Goal: Transaction & Acquisition: Purchase product/service

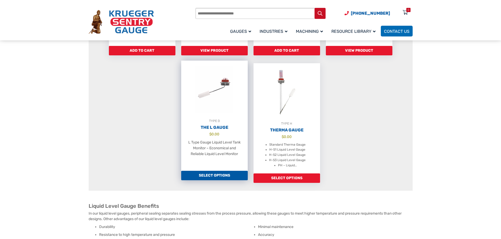
scroll to position [368, 0]
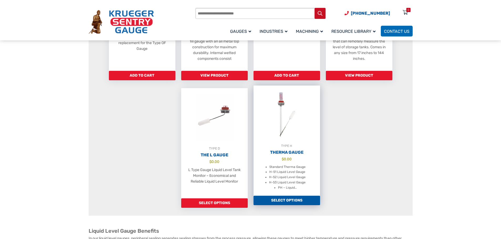
click at [302, 204] on link "Select options" at bounding box center [286, 200] width 67 height 9
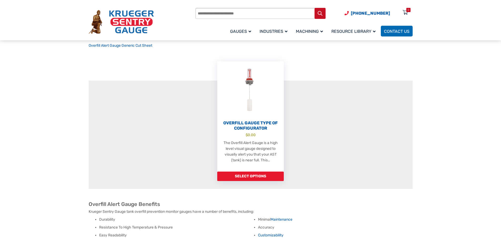
scroll to position [158, 0]
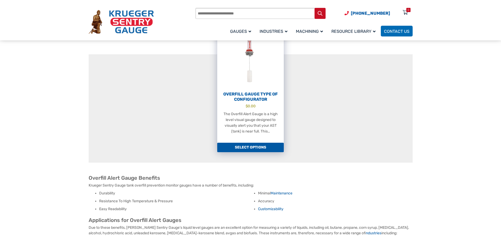
click at [250, 151] on link "Select options" at bounding box center [250, 147] width 67 height 9
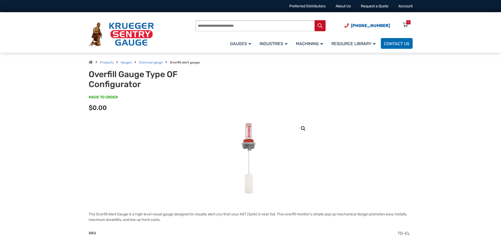
click at [215, 26] on input "Products search" at bounding box center [260, 25] width 130 height 11
type input "*"
type input "********"
click at [314, 20] on button "Search" at bounding box center [319, 25] width 11 height 11
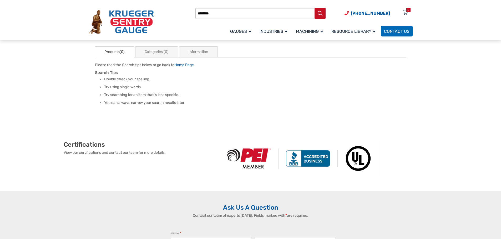
scroll to position [53, 0]
drag, startPoint x: 211, startPoint y: 116, endPoint x: 215, endPoint y: 113, distance: 4.9
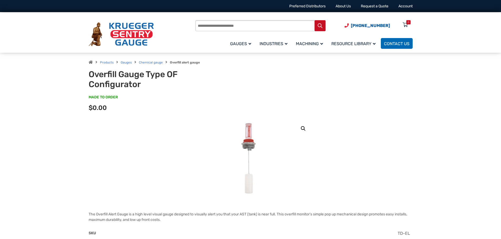
click at [246, 142] on img at bounding box center [250, 159] width 37 height 79
click at [244, 146] on img at bounding box center [250, 159] width 37 height 79
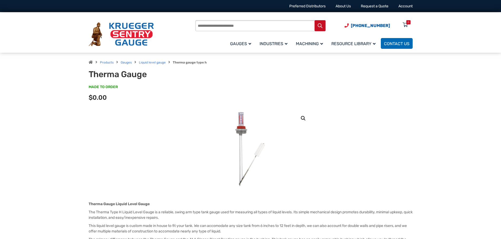
click at [239, 152] on img at bounding box center [250, 149] width 79 height 79
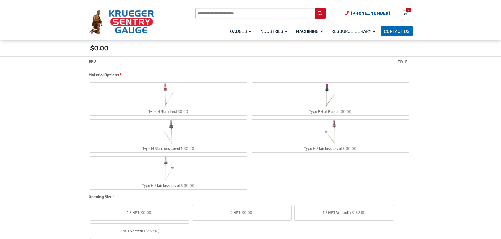
scroll to position [210, 0]
click at [307, 112] on div "Type PH all Plastic ($0.00)" at bounding box center [330, 112] width 158 height 8
type input "**"
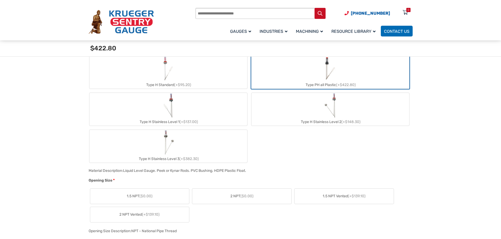
scroll to position [131, 0]
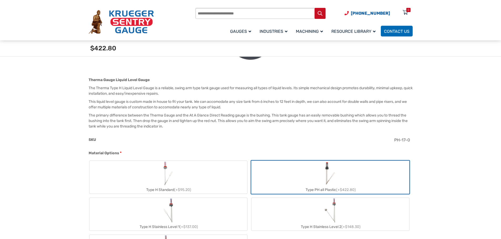
drag, startPoint x: 254, startPoint y: 136, endPoint x: 250, endPoint y: 136, distance: 4.2
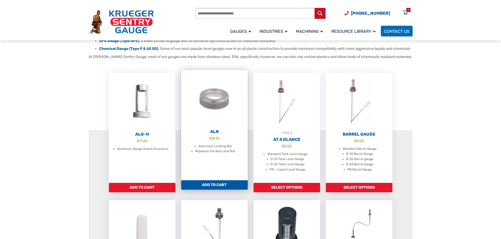
scroll to position [105, 0]
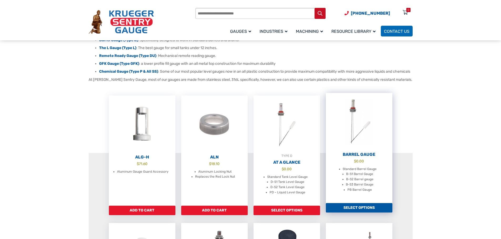
click at [368, 163] on link "Barrel Gauge $ 0.00 Standard Barrel Gauge B-S1 Barrel Gauge B-S2 Barrel gauge B…" at bounding box center [359, 148] width 67 height 110
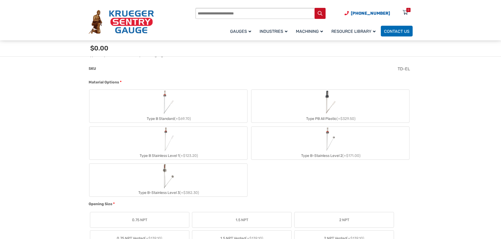
scroll to position [184, 0]
click at [310, 112] on label "Type PB All Plastic (+$329.50)" at bounding box center [330, 105] width 158 height 33
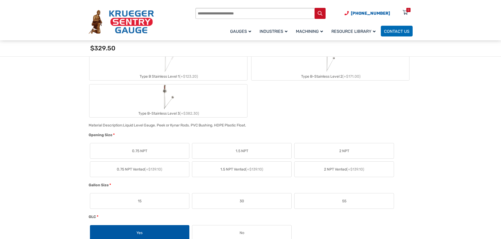
scroll to position [289, 0]
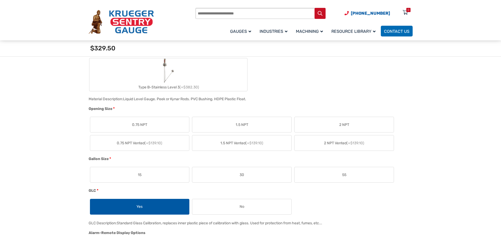
click at [159, 128] on label "0.75 NPT" at bounding box center [139, 124] width 99 height 15
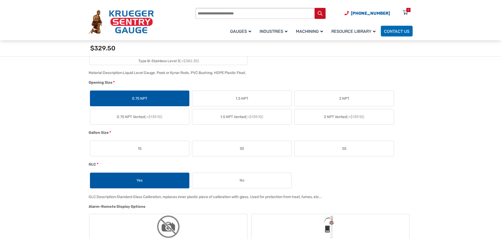
scroll to position [342, 0]
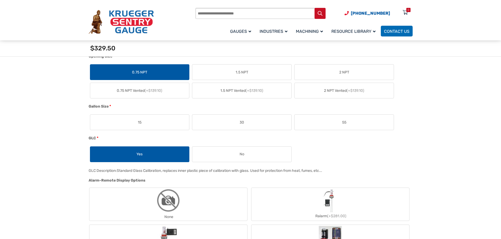
click at [325, 121] on label "55" at bounding box center [343, 122] width 99 height 15
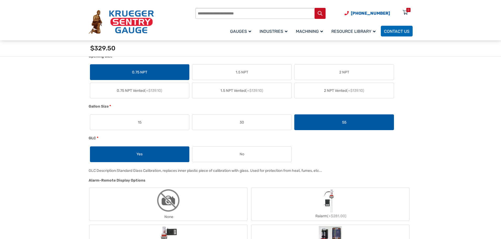
click at [229, 157] on label "No" at bounding box center [241, 154] width 99 height 15
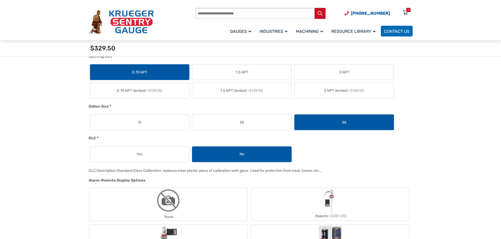
click at [181, 155] on label "Yes" at bounding box center [139, 154] width 99 height 15
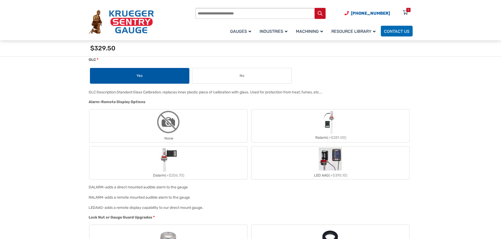
scroll to position [421, 0]
click at [180, 135] on div "None" at bounding box center [168, 139] width 158 height 8
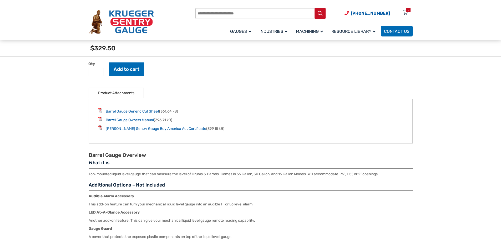
scroll to position [657, 0]
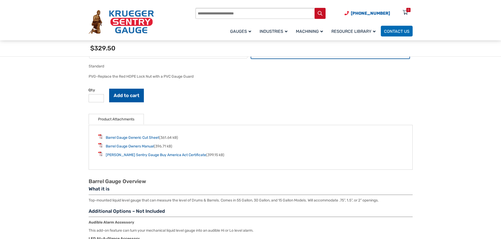
click at [135, 98] on button "Add to cart" at bounding box center [126, 96] width 35 height 14
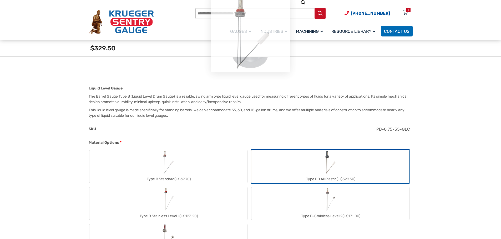
scroll to position [0, 0]
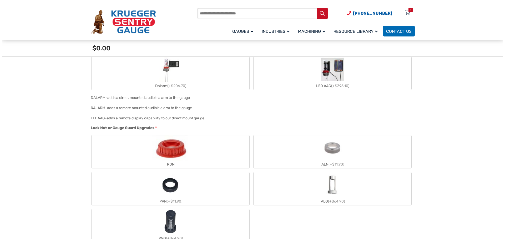
scroll to position [499, 0]
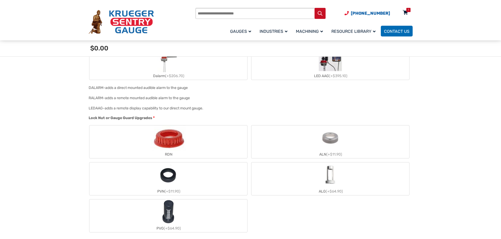
click at [405, 13] on icon at bounding box center [404, 13] width 5 height 8
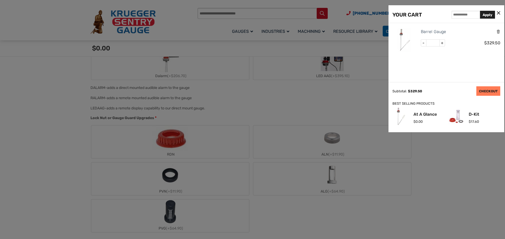
click at [487, 91] on link "CHECKOUT" at bounding box center [488, 90] width 24 height 9
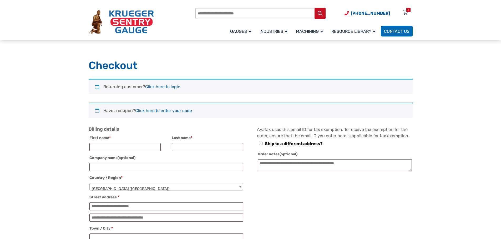
select select "**"
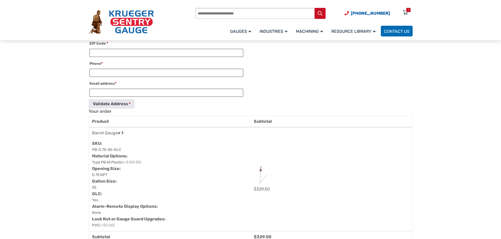
scroll to position [237, 0]
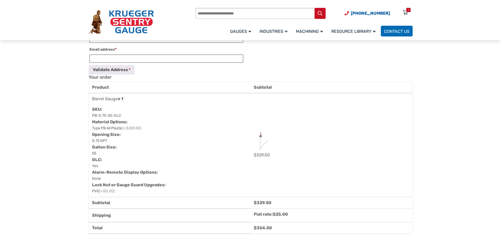
scroll to position [263, 0]
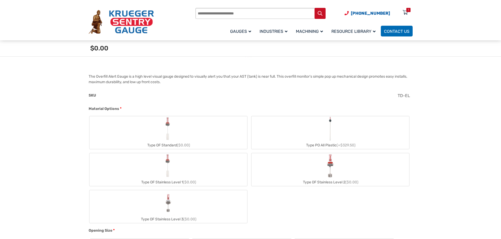
scroll to position [158, 0]
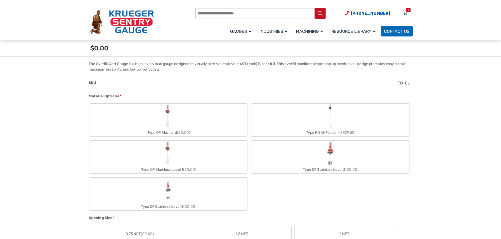
click at [320, 130] on div "Type PO All Plastic (+$329.50)" at bounding box center [330, 133] width 158 height 8
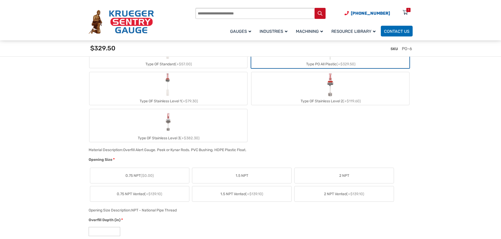
scroll to position [237, 0]
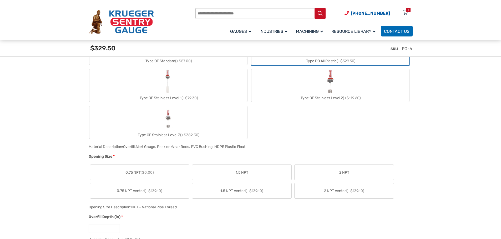
click at [123, 169] on label "0.75 NPT ($0.00)" at bounding box center [139, 172] width 99 height 15
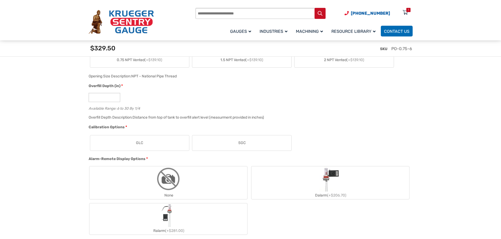
scroll to position [368, 0]
click at [139, 140] on label "GLC" at bounding box center [139, 142] width 99 height 15
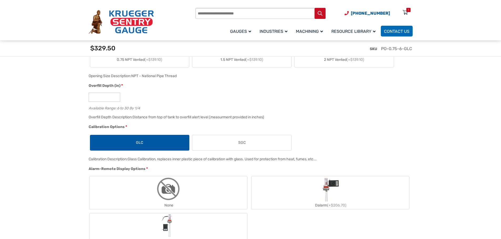
click at [214, 142] on label "SGC" at bounding box center [241, 142] width 99 height 15
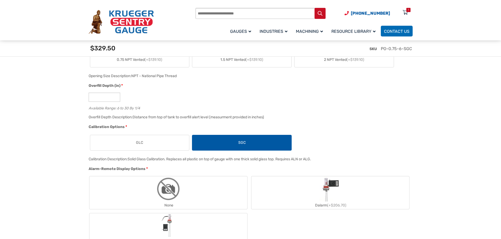
click at [179, 140] on label "GLC" at bounding box center [139, 142] width 99 height 15
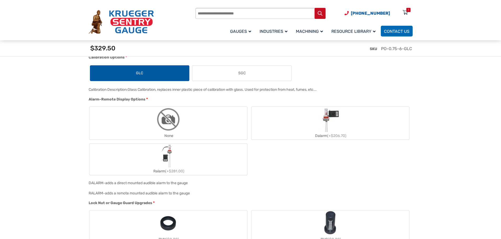
scroll to position [447, 0]
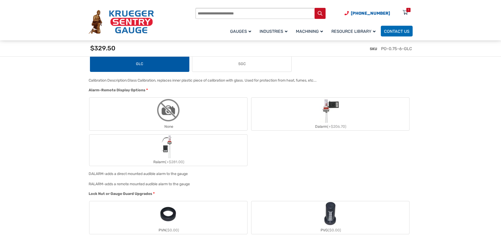
click at [200, 59] on div "SKU PO-0.75-6-GLC" at bounding box center [251, 50] width 329 height 21
click at [204, 66] on label "SGC" at bounding box center [241, 64] width 99 height 15
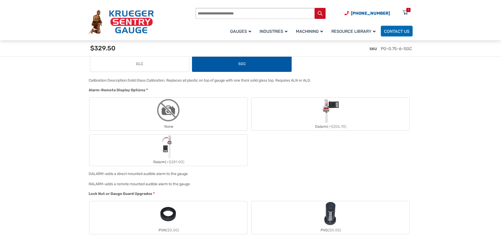
click at [178, 64] on label "GLC" at bounding box center [139, 64] width 99 height 15
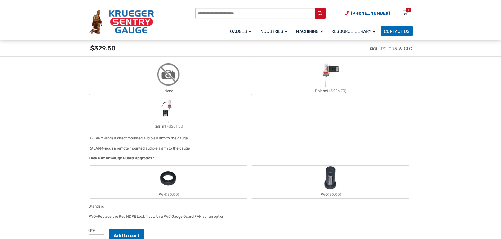
scroll to position [473, 0]
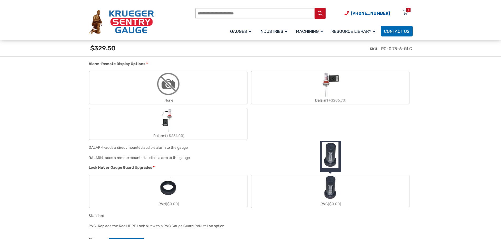
click at [301, 196] on label "PVG ($0.00)" at bounding box center [330, 191] width 158 height 33
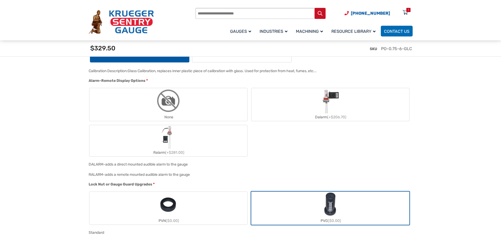
scroll to position [447, 0]
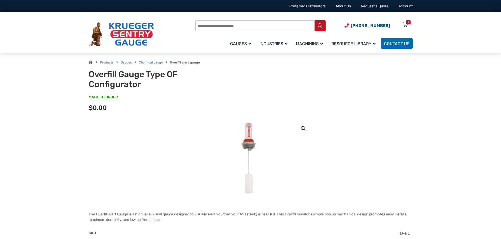
click at [43, 110] on div "Products Gauges Chemical gauge Overfill alert gauge Overfill Gauge Type OF Conf…" at bounding box center [250, 86] width 501 height 67
